Goal: Use online tool/utility: Utilize a website feature to perform a specific function

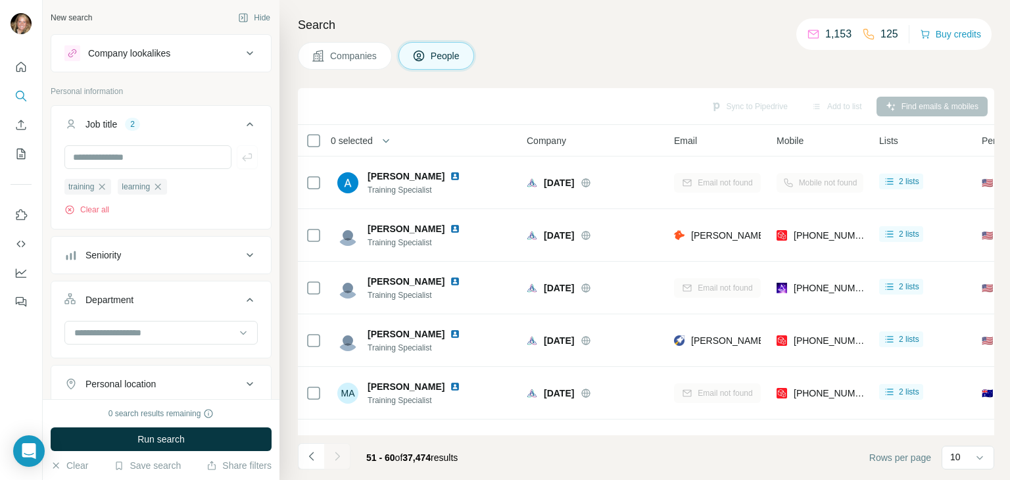
scroll to position [1052, 0]
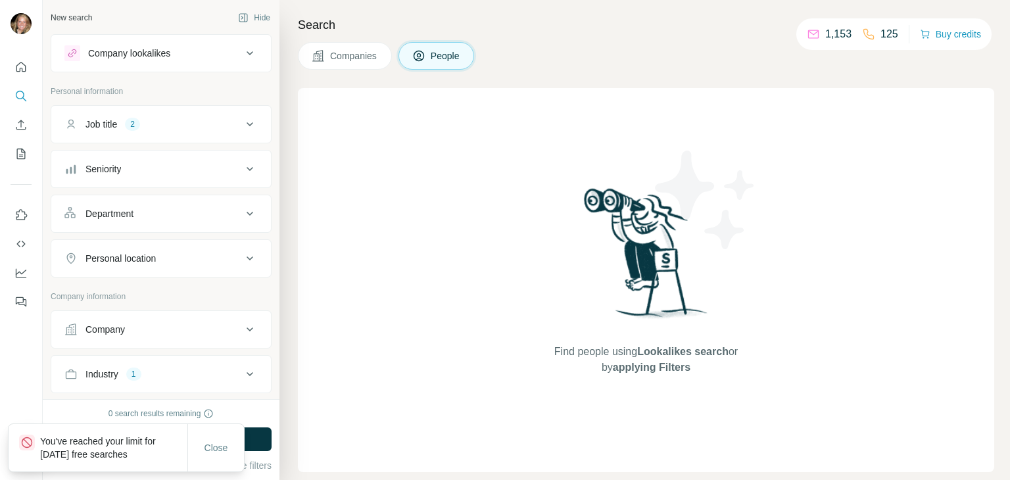
click at [143, 116] on button "Job title 2" at bounding box center [161, 124] width 220 height 32
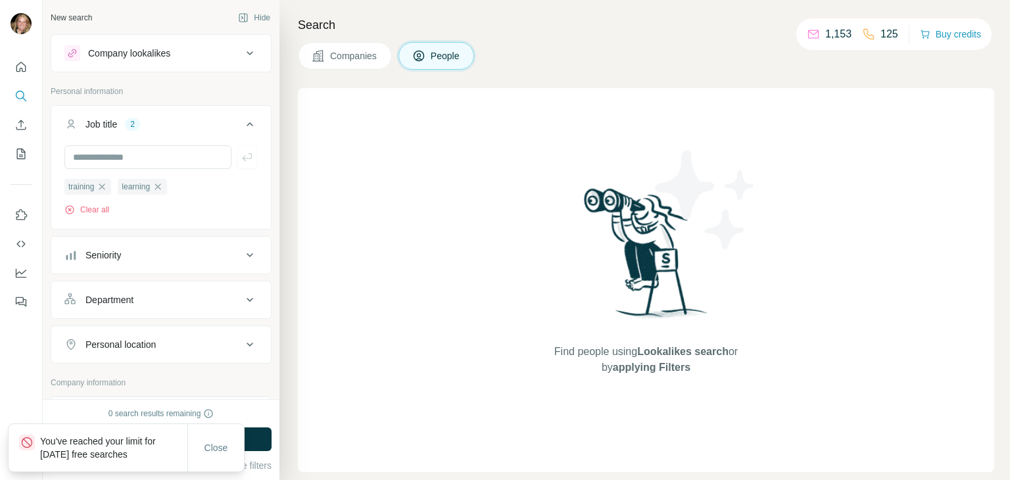
click at [140, 120] on div "2" at bounding box center [132, 124] width 15 height 12
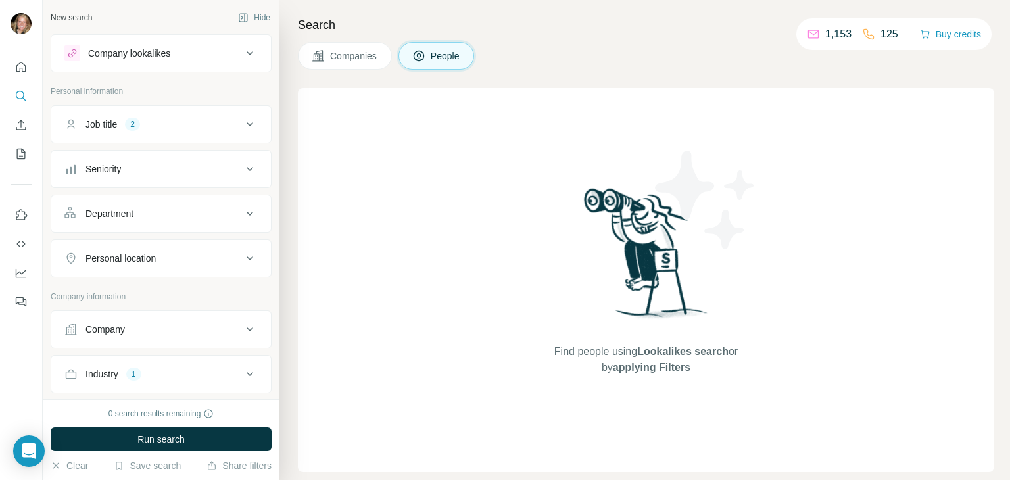
click at [171, 131] on button "Job title 2" at bounding box center [161, 124] width 220 height 32
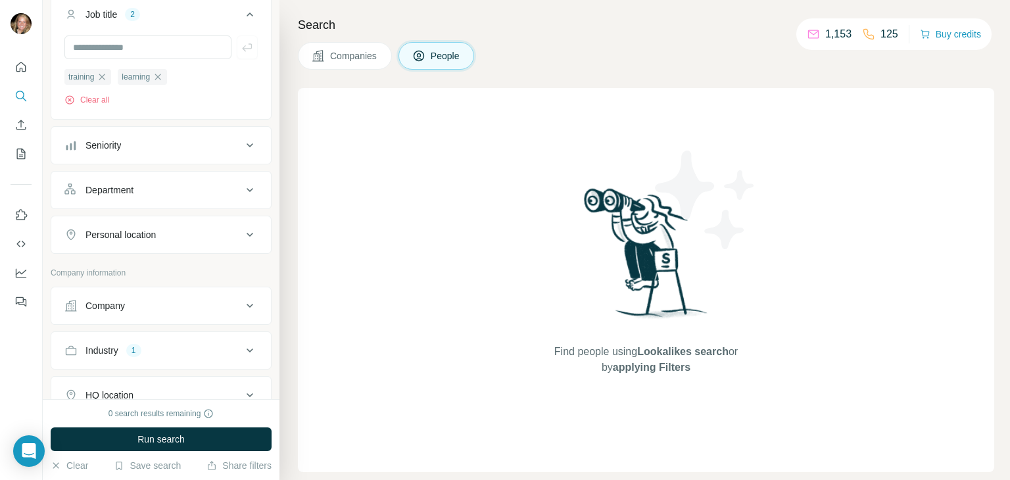
scroll to position [197, 0]
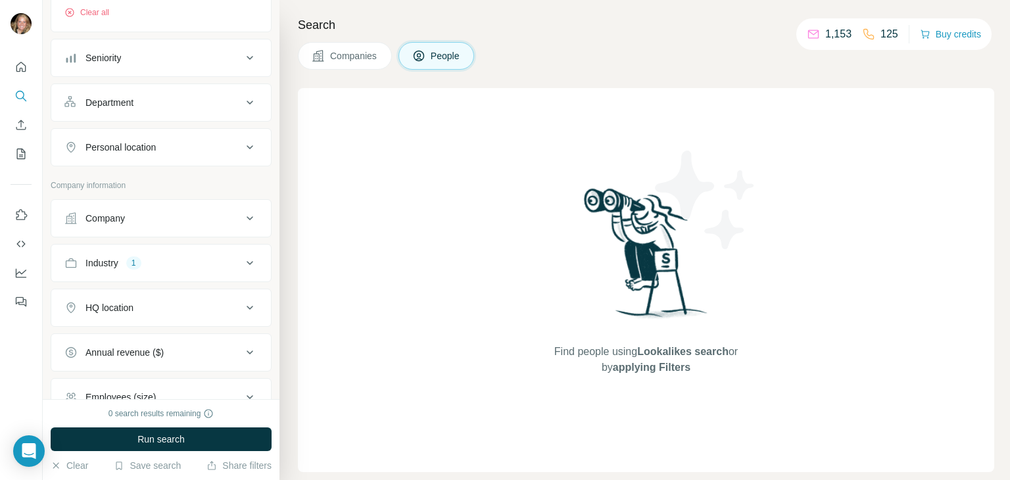
click at [143, 256] on div "Industry 1" at bounding box center [152, 262] width 177 height 13
click at [158, 258] on div "Industry 1" at bounding box center [152, 262] width 177 height 13
click at [158, 273] on button "Industry 1" at bounding box center [161, 263] width 220 height 32
click at [155, 295] on input at bounding box center [154, 296] width 162 height 14
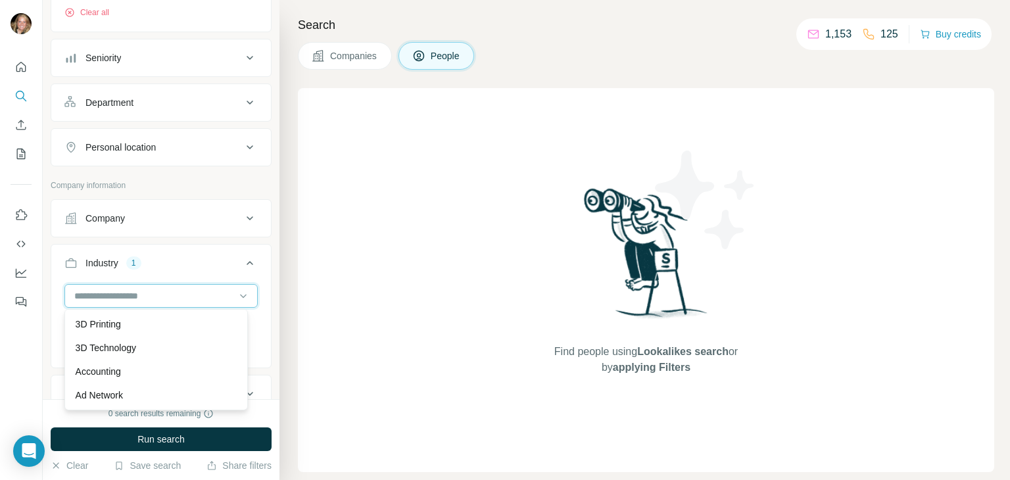
click at [155, 295] on input at bounding box center [154, 296] width 162 height 14
click at [105, 322] on icon "button" at bounding box center [104, 325] width 11 height 11
click at [108, 300] on input at bounding box center [154, 296] width 162 height 14
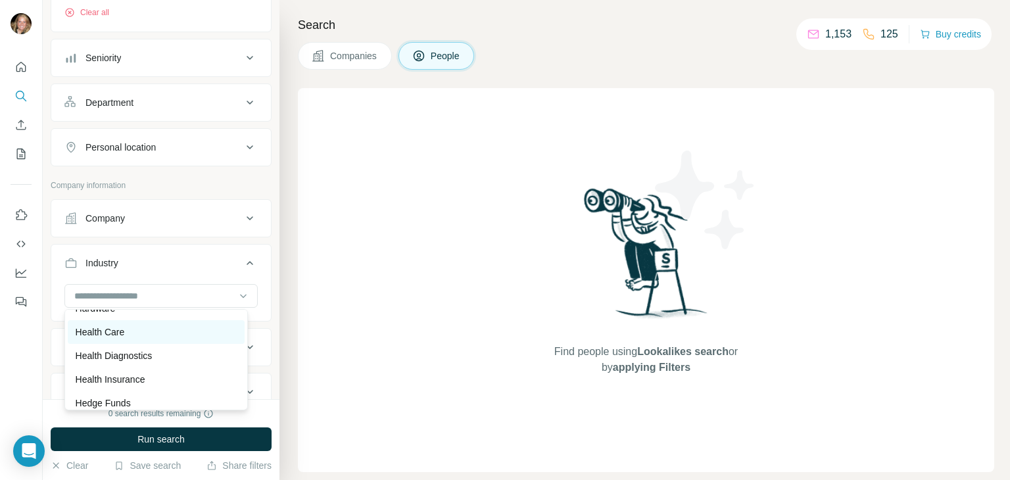
click at [121, 339] on p "Health Care" at bounding box center [100, 331] width 49 height 13
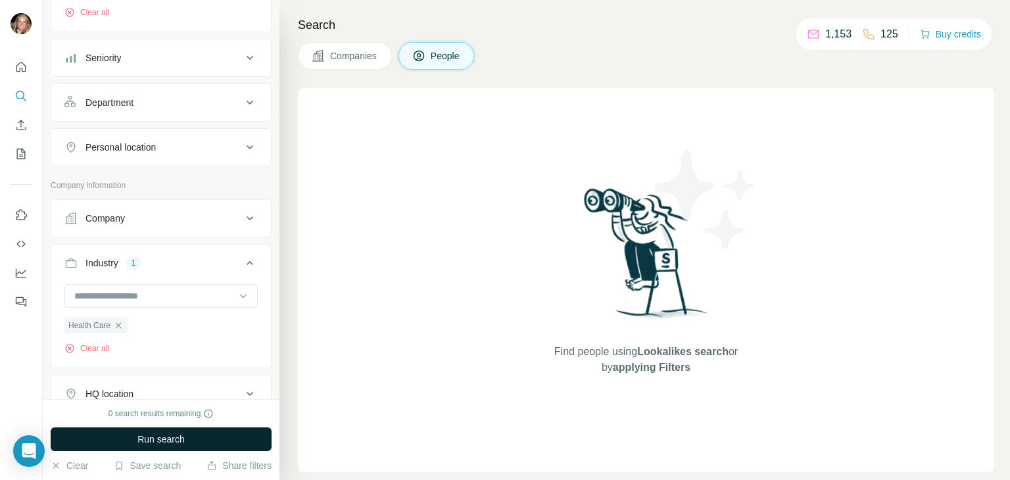
click at [170, 441] on span "Run search" at bounding box center [160, 439] width 47 height 13
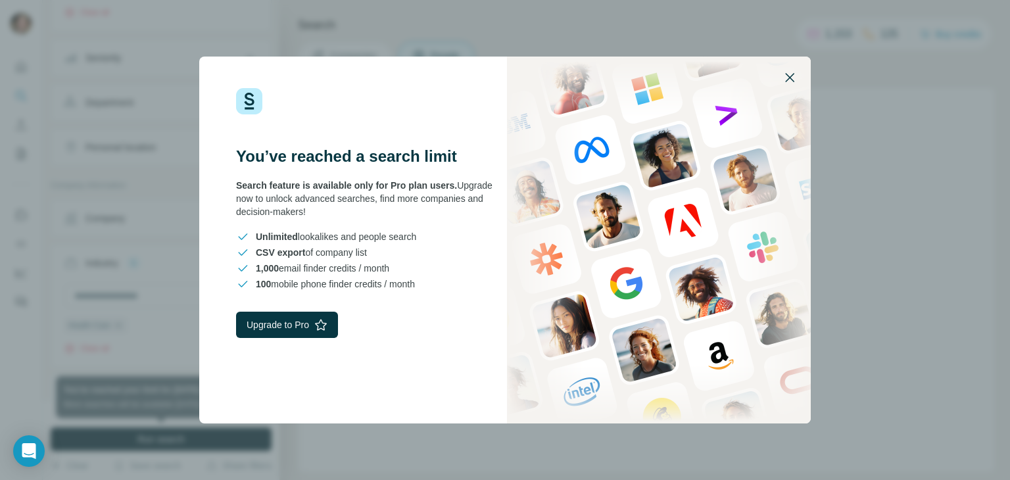
click at [793, 77] on icon "button" at bounding box center [790, 78] width 16 height 16
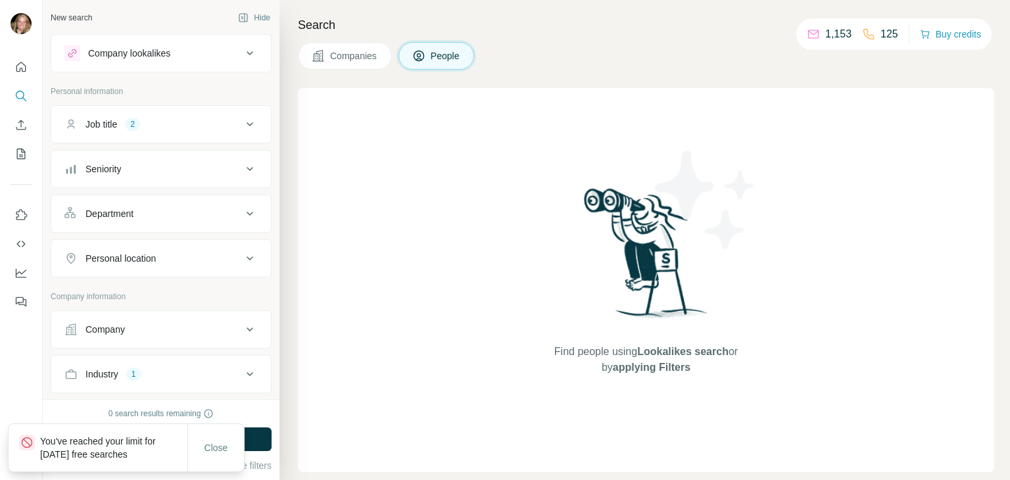
click at [160, 379] on button "Industry 1" at bounding box center [161, 374] width 220 height 32
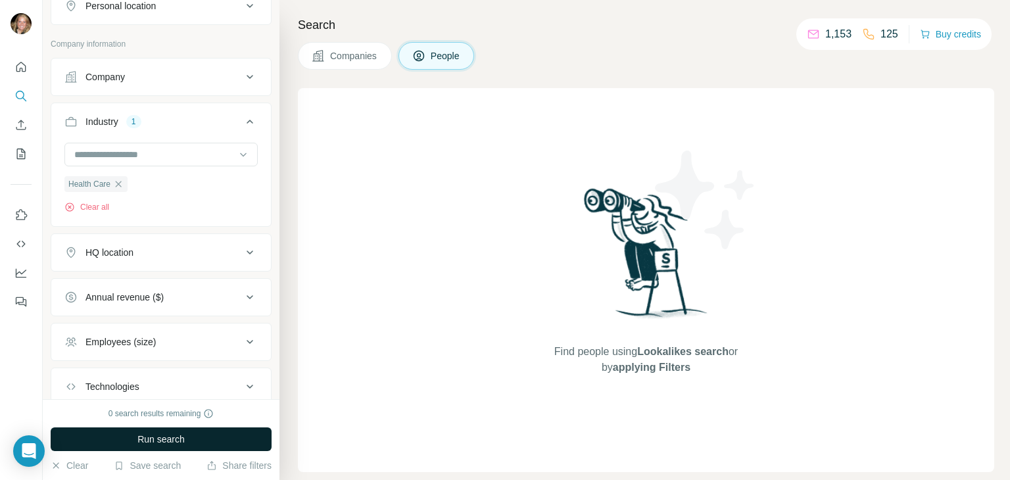
scroll to position [263, 0]
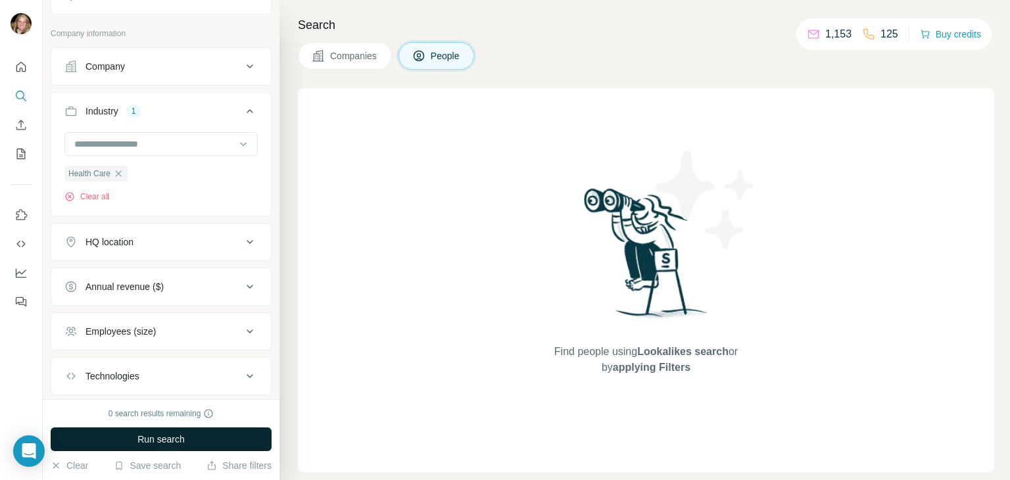
click at [160, 443] on span "Run search" at bounding box center [160, 439] width 47 height 13
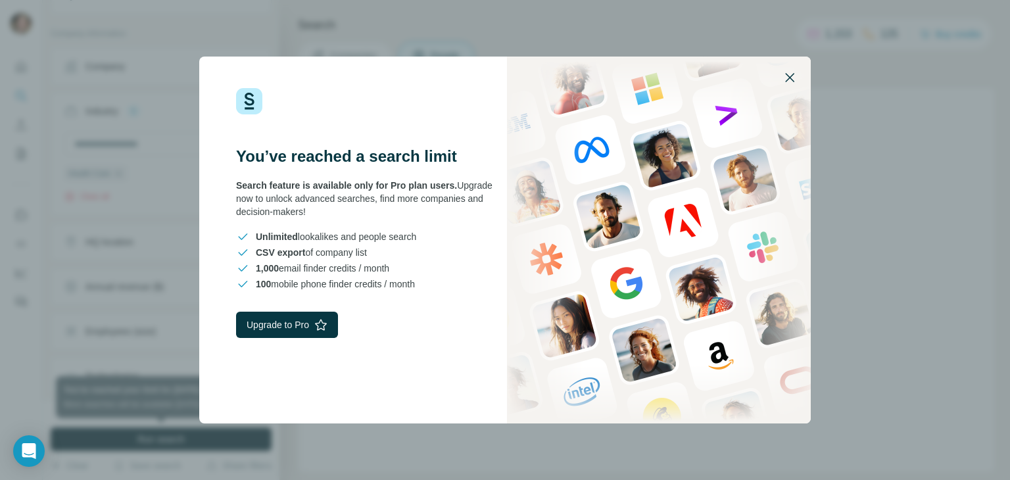
click at [787, 76] on icon "button" at bounding box center [790, 78] width 16 height 16
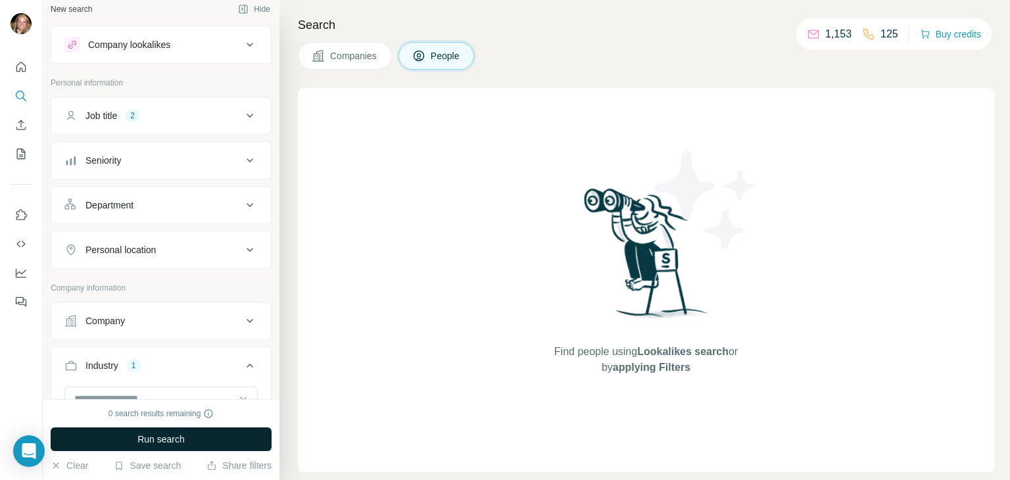
scroll to position [0, 0]
